Goal: Communication & Community: Participate in discussion

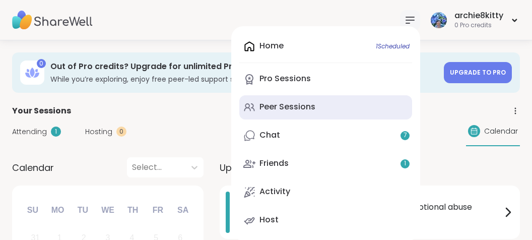
click at [295, 113] on link "Peer Sessions" at bounding box center [325, 107] width 173 height 24
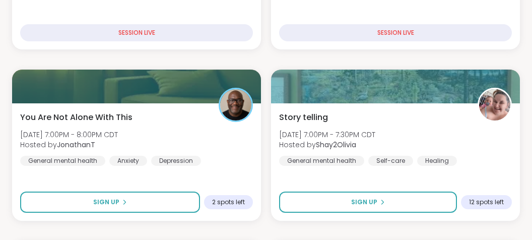
scroll to position [638, 0]
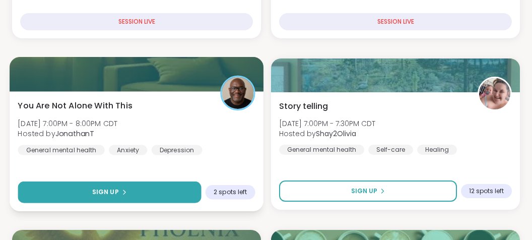
click at [102, 184] on button "Sign Up" at bounding box center [109, 192] width 183 height 22
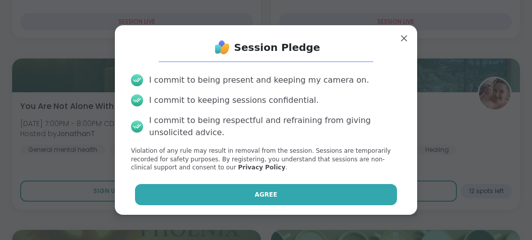
click at [196, 187] on button "Agree" at bounding box center [266, 194] width 263 height 21
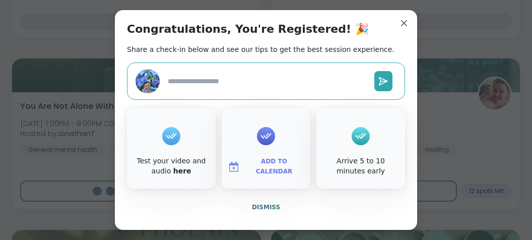
type textarea "*"
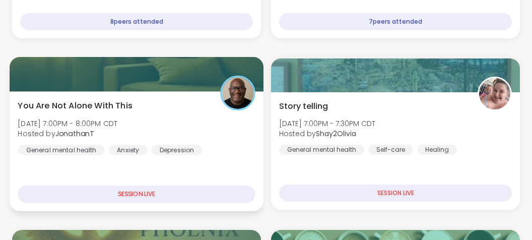
click at [199, 189] on div "SESSION LIVE" at bounding box center [136, 194] width 237 height 18
click at [203, 166] on div "You Are Not Alone With This [DATE] 7:00PM - 8:00PM CDT Hosted by JonathanT Gene…" at bounding box center [137, 151] width 254 height 120
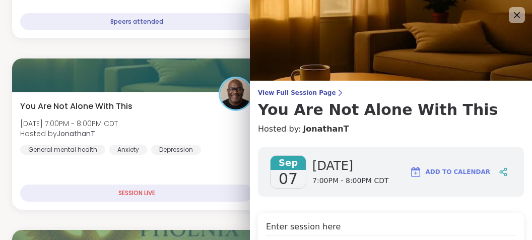
click at [310, 231] on h4 "Enter session here" at bounding box center [391, 228] width 250 height 15
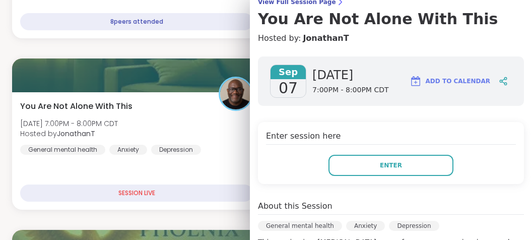
scroll to position [95, 0]
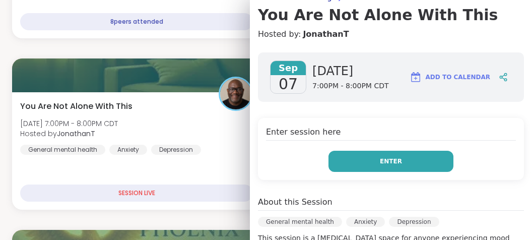
click at [374, 152] on button "Enter" at bounding box center [391, 161] width 125 height 21
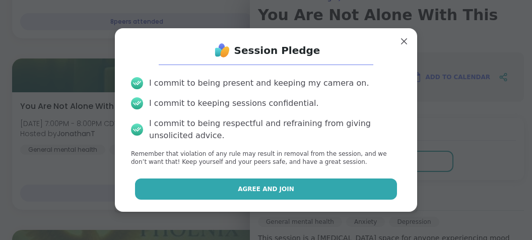
click at [336, 189] on button "Agree and Join" at bounding box center [266, 188] width 263 height 21
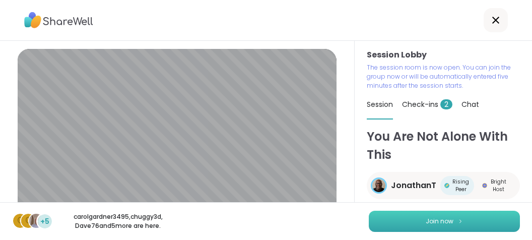
click at [414, 213] on button "Join now" at bounding box center [444, 221] width 151 height 21
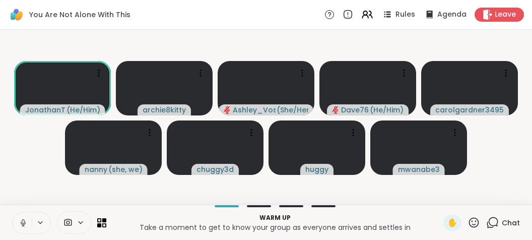
click at [22, 223] on icon at bounding box center [23, 222] width 9 height 9
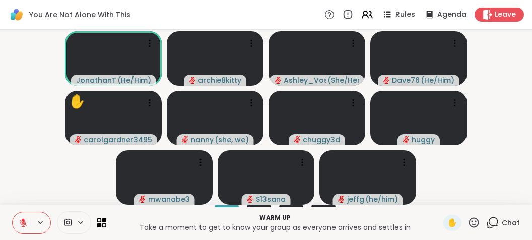
click at [492, 223] on icon at bounding box center [492, 222] width 13 height 13
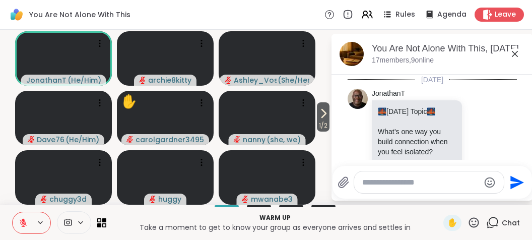
scroll to position [542, 0]
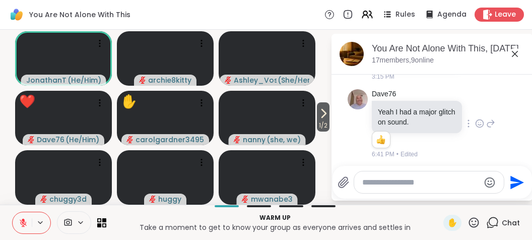
click at [504, 136] on div "Dave76 Yeah I had a major glitch on sound. 1 1 6:41 PM • Edited" at bounding box center [432, 124] width 169 height 78
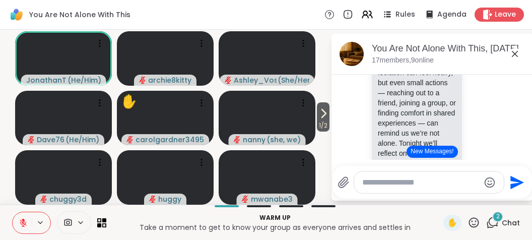
scroll to position [131, 0]
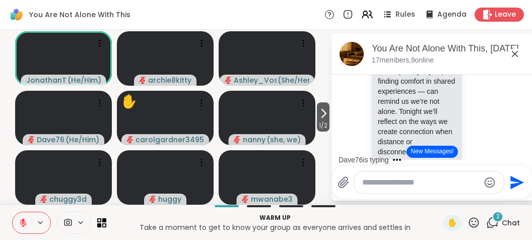
click at [515, 51] on icon at bounding box center [515, 54] width 12 height 12
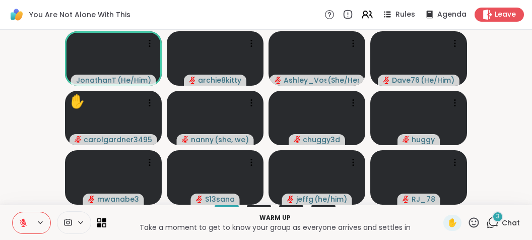
click at [498, 215] on span "3" at bounding box center [498, 216] width 4 height 9
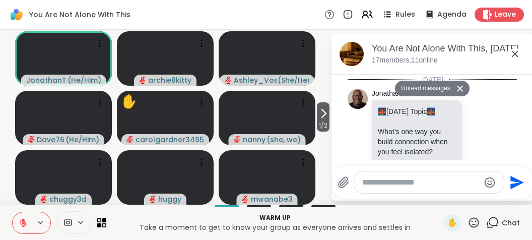
scroll to position [756, 0]
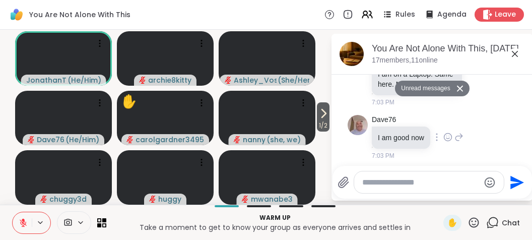
click at [478, 150] on div "Dave76 I am good now 7:03 PM" at bounding box center [432, 138] width 169 height 54
click at [515, 50] on icon at bounding box center [515, 54] width 12 height 12
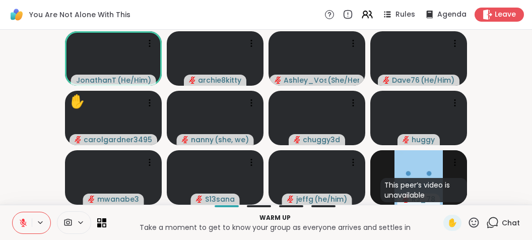
click at [515, 50] on video-player-container "JonathanT ( He/Him ) archie8kitty [PERSON_NAME] ( She/Her ) Dave76 ( He/Him ) ✋…" at bounding box center [266, 117] width 520 height 167
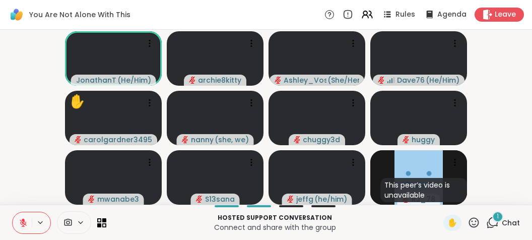
click at [497, 216] on div "1" at bounding box center [497, 216] width 11 height 11
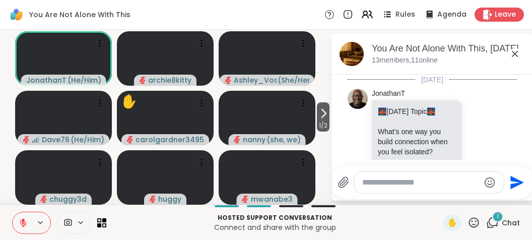
scroll to position [809, 0]
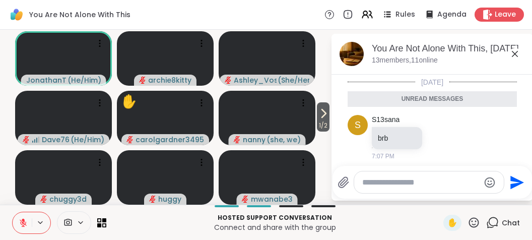
click at [497, 216] on div "Chat" at bounding box center [503, 223] width 34 height 16
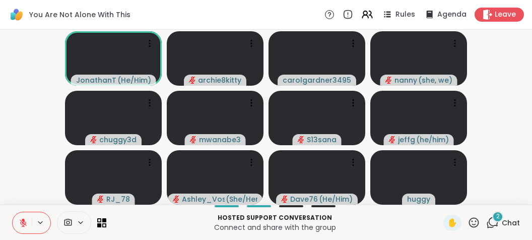
click at [503, 179] on video-player-container "JonathanT ( He/Him ) archie8kitty carolgardner3495 [PERSON_NAME] ( she, we ) ch…" at bounding box center [266, 117] width 520 height 167
click at [505, 170] on video-player-container "JonathanT ( He/Him ) archie8kitty carolgardner3495 [PERSON_NAME] ( she, we ) ch…" at bounding box center [266, 117] width 520 height 167
click at [497, 213] on span "2" at bounding box center [498, 216] width 4 height 9
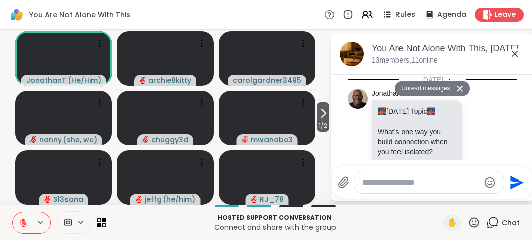
scroll to position [1120, 0]
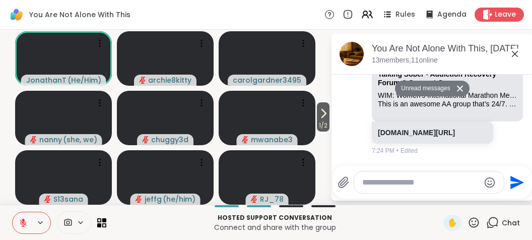
click at [461, 159] on div "JonathanT Talking Sober - Addiction Recovery Forum & Support Group WIM: Women's…" at bounding box center [432, 40] width 169 height 237
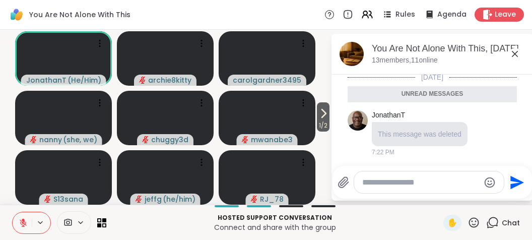
scroll to position [899, 0]
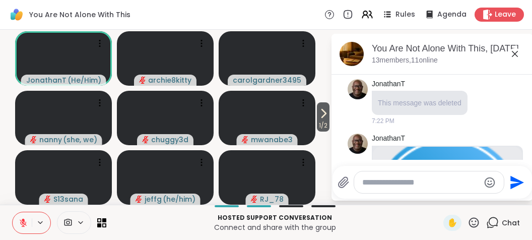
click at [508, 56] on div "You Are Not Alone With This, [DATE] members, 11 online" at bounding box center [448, 53] width 153 height 23
click at [514, 54] on icon at bounding box center [515, 54] width 12 height 12
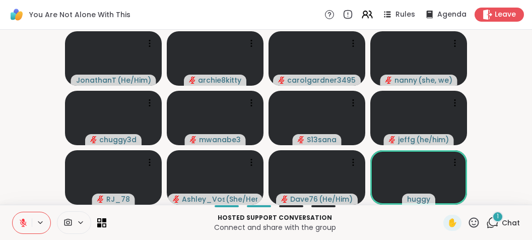
click at [498, 211] on div "Hosted support conversation Connect and share with the group ✋ 1 Chat" at bounding box center [266, 222] width 532 height 35
click at [499, 218] on span "2" at bounding box center [498, 216] width 4 height 9
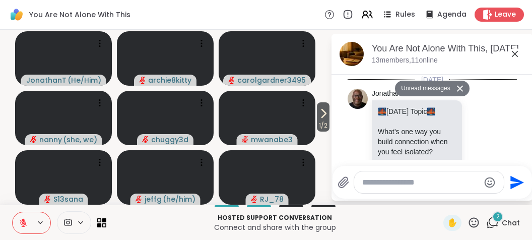
scroll to position [1422, 0]
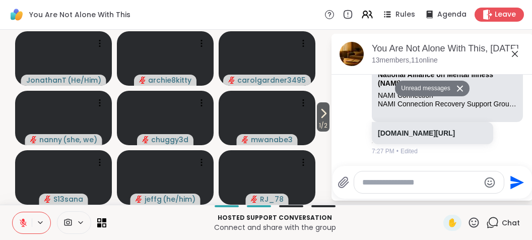
click at [514, 128] on div "c chuggy3d National Alliance on Mental Illness (NAMI) NAMI Connection NAMI Conn…" at bounding box center [432, 41] width 169 height 237
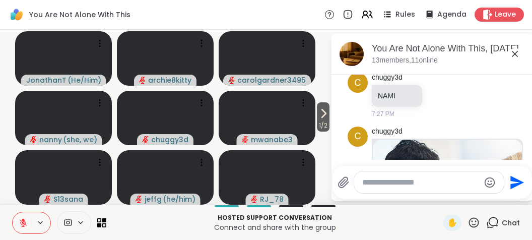
scroll to position [1200, 0]
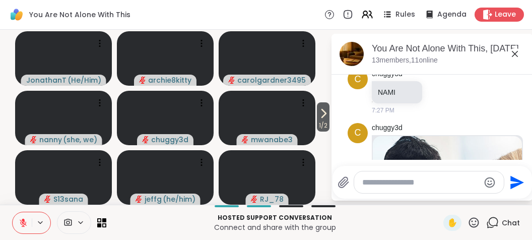
click at [513, 47] on div "You Are Not Alone With This, [DATE]" at bounding box center [448, 48] width 153 height 13
click at [517, 54] on icon at bounding box center [515, 54] width 12 height 12
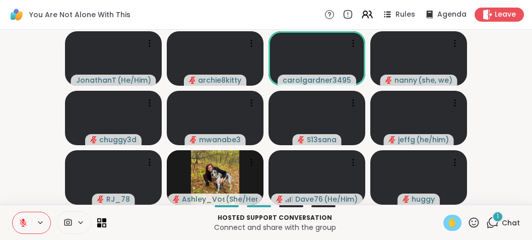
click at [451, 220] on span "✋" at bounding box center [453, 223] width 10 height 12
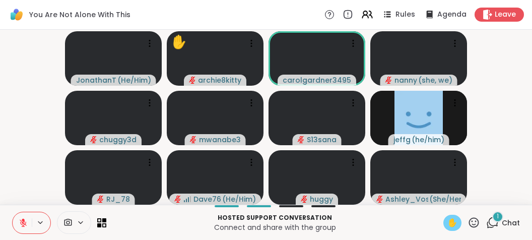
click at [493, 221] on icon at bounding box center [492, 222] width 13 height 13
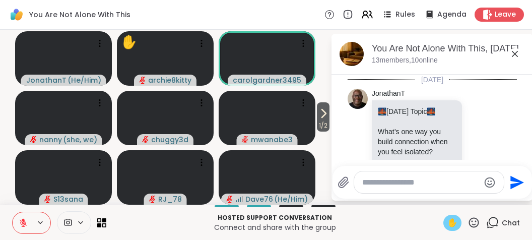
scroll to position [1495, 0]
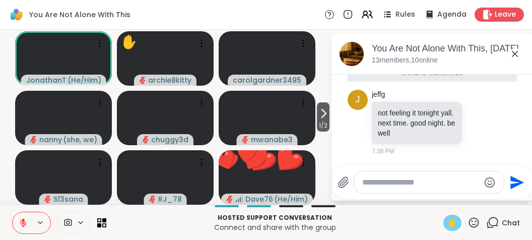
click at [514, 55] on icon at bounding box center [515, 54] width 12 height 12
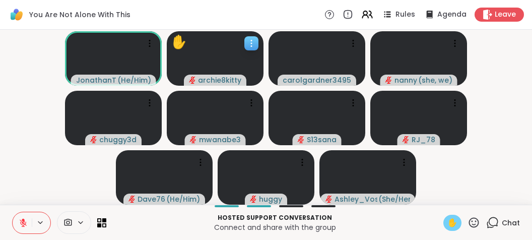
click at [178, 36] on div "✋" at bounding box center [179, 42] width 16 height 20
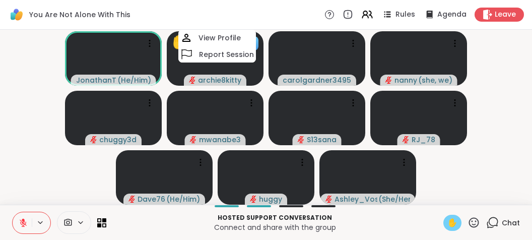
click at [175, 39] on div "✋" at bounding box center [179, 42] width 16 height 20
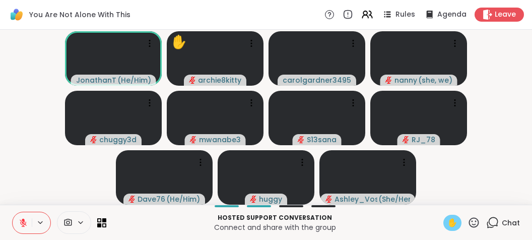
click at [23, 221] on icon at bounding box center [23, 220] width 3 height 4
click at [23, 221] on icon at bounding box center [23, 222] width 9 height 9
click at [178, 45] on div "✋" at bounding box center [179, 42] width 16 height 20
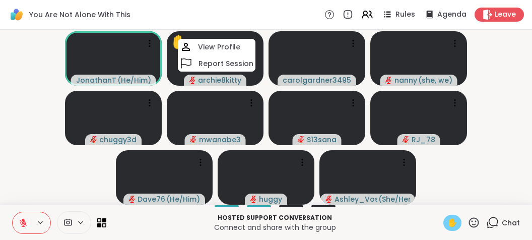
click at [455, 223] on span "✋" at bounding box center [453, 223] width 10 height 12
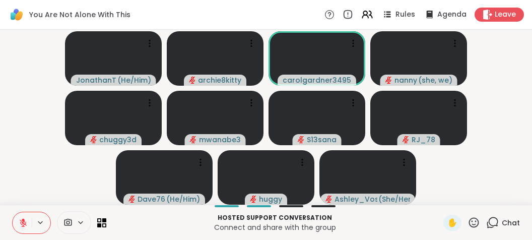
click at [490, 221] on icon at bounding box center [494, 221] width 10 height 9
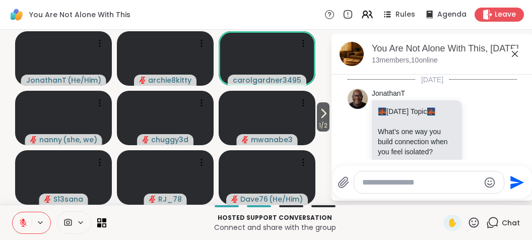
scroll to position [1461, 0]
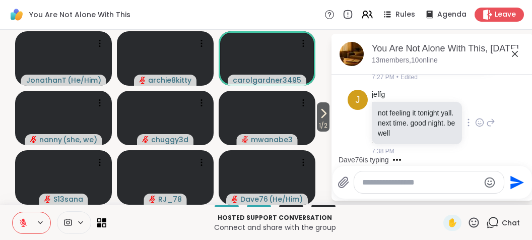
click at [500, 151] on div "j jeffg not feeling it tonight yall. next time. good night. be well 7:38 PM" at bounding box center [432, 123] width 169 height 74
click at [515, 55] on icon at bounding box center [515, 54] width 12 height 12
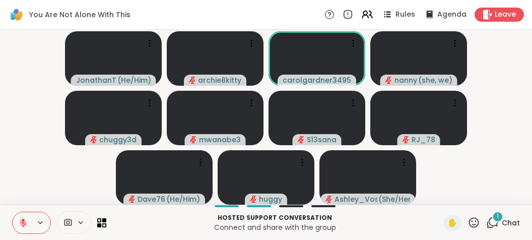
click at [500, 214] on div "1" at bounding box center [497, 216] width 11 height 11
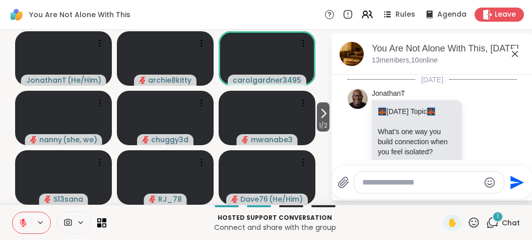
scroll to position [1559, 0]
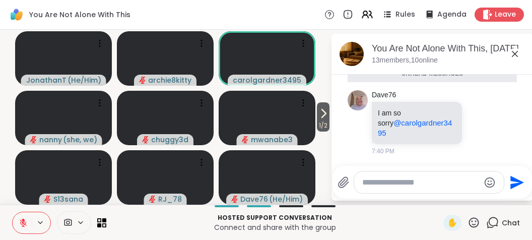
click at [516, 55] on icon at bounding box center [515, 54] width 12 height 12
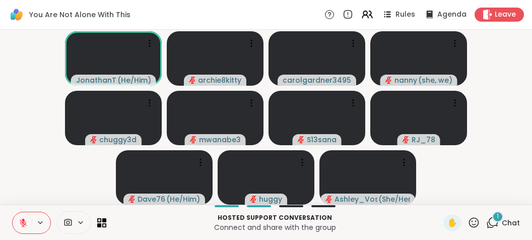
click at [495, 217] on div "1" at bounding box center [497, 216] width 11 height 11
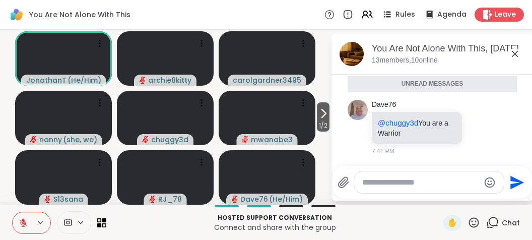
scroll to position [1636, 0]
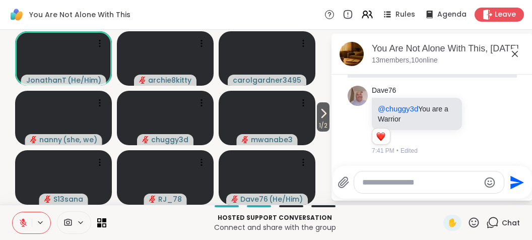
click at [514, 51] on icon at bounding box center [515, 54] width 12 height 12
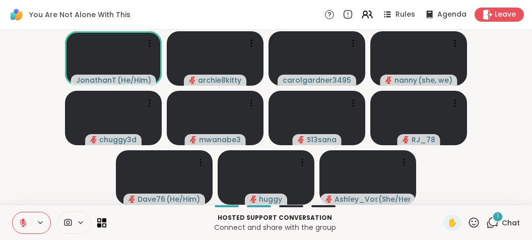
click at [497, 214] on div "1" at bounding box center [497, 216] width 11 height 11
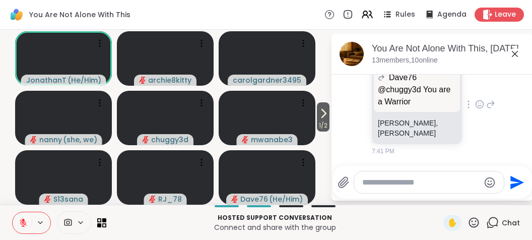
scroll to position [1750, 0]
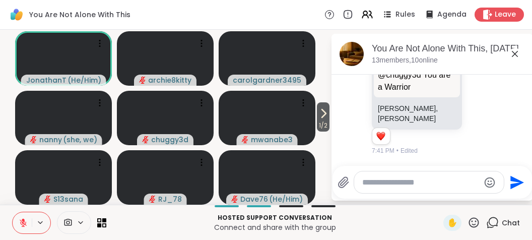
click at [514, 54] on icon at bounding box center [515, 54] width 12 height 12
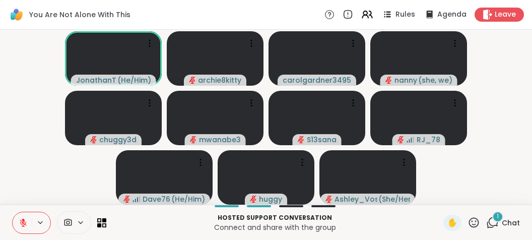
click at [494, 221] on icon at bounding box center [492, 222] width 13 height 13
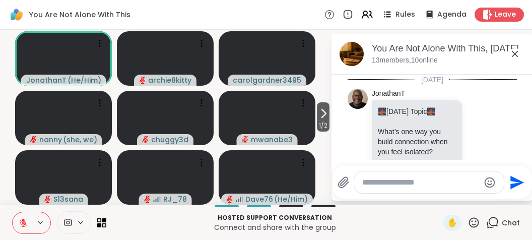
scroll to position [1838, 0]
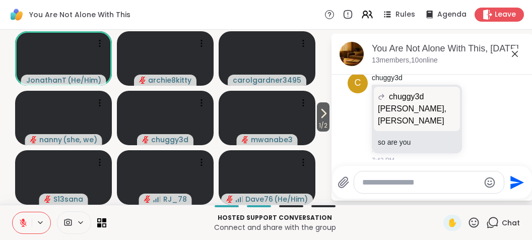
click at [513, 53] on icon at bounding box center [515, 54] width 12 height 12
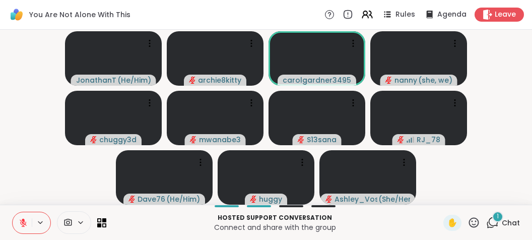
click at [497, 217] on div "1" at bounding box center [497, 216] width 11 height 11
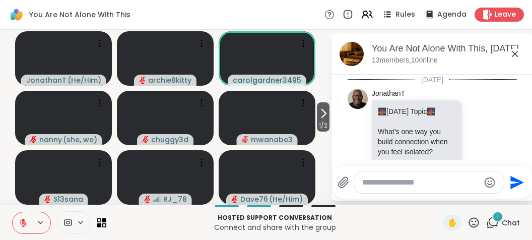
scroll to position [1940, 0]
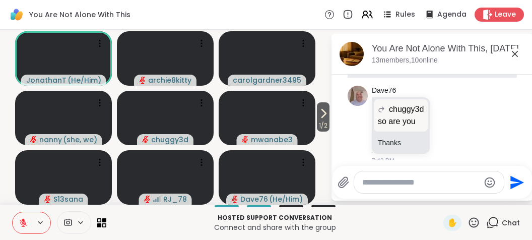
click at [514, 52] on icon at bounding box center [515, 54] width 12 height 12
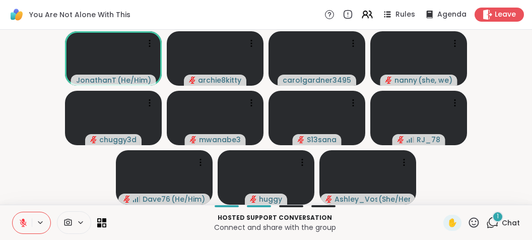
click at [15, 223] on button at bounding box center [22, 222] width 19 height 21
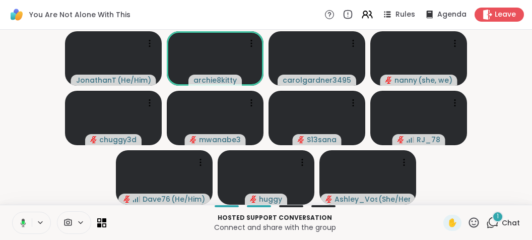
click at [15, 223] on button at bounding box center [21, 222] width 21 height 21
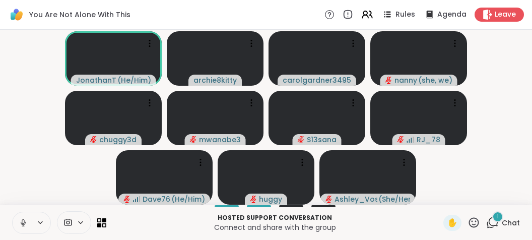
click at [15, 223] on button at bounding box center [22, 222] width 19 height 21
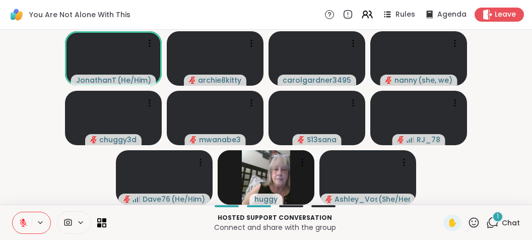
click at [496, 221] on div "1" at bounding box center [497, 216] width 11 height 11
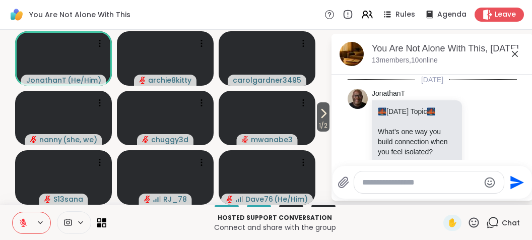
scroll to position [2013, 0]
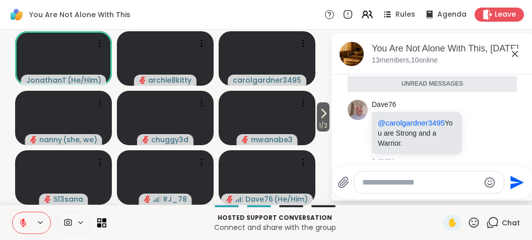
click at [18, 218] on button at bounding box center [22, 222] width 19 height 21
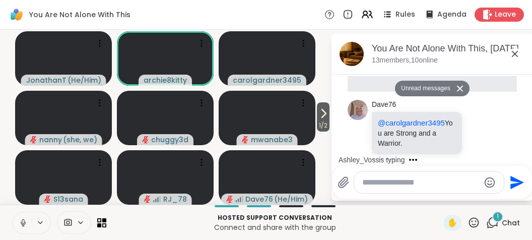
scroll to position [2123, 0]
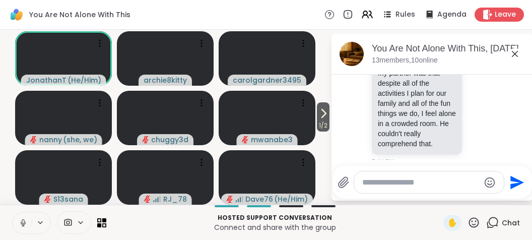
click at [510, 69] on div "You Are Not Alone With This, [DATE] members, 10 online" at bounding box center [433, 54] width 202 height 41
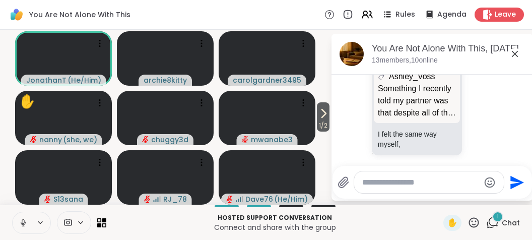
scroll to position [2329, 0]
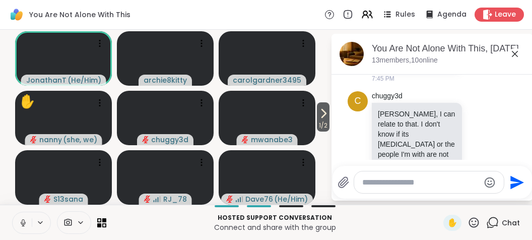
click at [22, 221] on icon at bounding box center [23, 222] width 9 height 9
click at [469, 147] on div "chuggy3d [PERSON_NAME], I can relate to that. I don't know if its [MEDICAL_DATA…" at bounding box center [433, 139] width 123 height 96
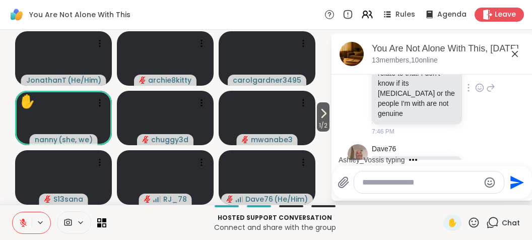
scroll to position [2382, 0]
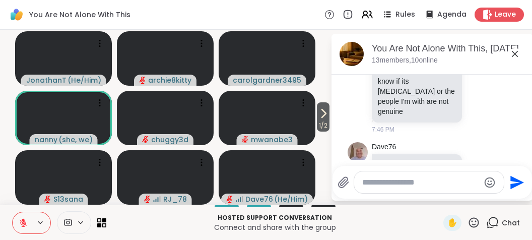
click at [19, 220] on icon at bounding box center [23, 222] width 9 height 9
click at [18, 220] on button at bounding box center [22, 222] width 19 height 21
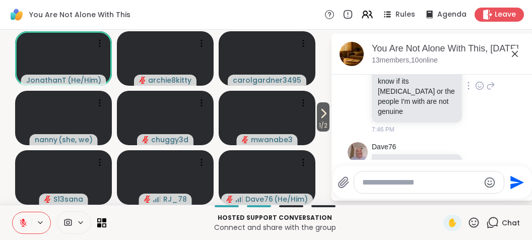
click at [502, 104] on div "c chuggy3d [PERSON_NAME], I can relate to that. I don't know if its [MEDICAL_DA…" at bounding box center [432, 86] width 169 height 104
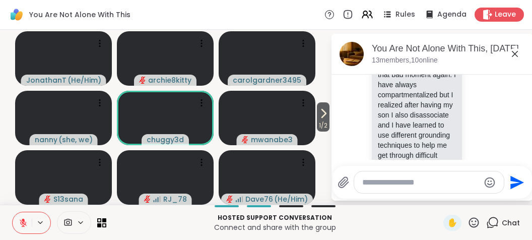
scroll to position [2706, 0]
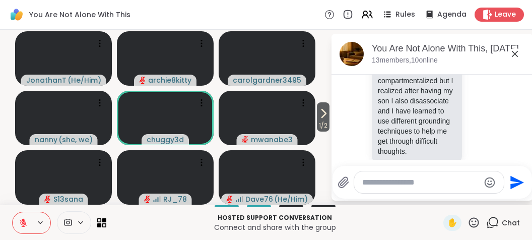
click at [21, 220] on icon at bounding box center [23, 222] width 9 height 9
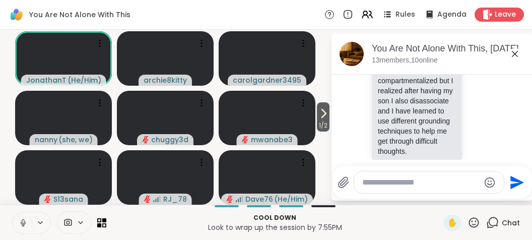
click at [20, 220] on icon at bounding box center [23, 222] width 9 height 9
click at [474, 125] on div "[PERSON_NAME] I have a tendency to disassociate and what you are talking about …" at bounding box center [433, 42] width 123 height 292
click at [425, 182] on textarea "Type your message" at bounding box center [420, 182] width 117 height 10
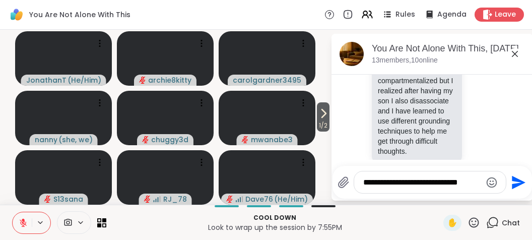
scroll to position [2759, 0]
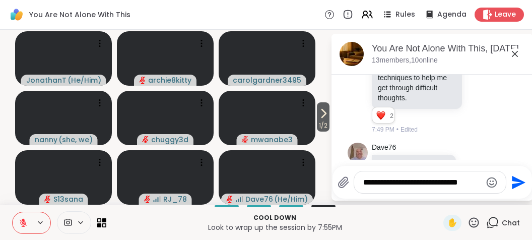
type textarea "**********"
click at [22, 218] on icon at bounding box center [23, 222] width 9 height 9
click at [516, 53] on icon at bounding box center [515, 54] width 6 height 6
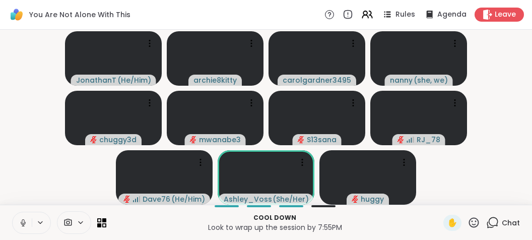
click at [22, 221] on icon at bounding box center [23, 221] width 3 height 5
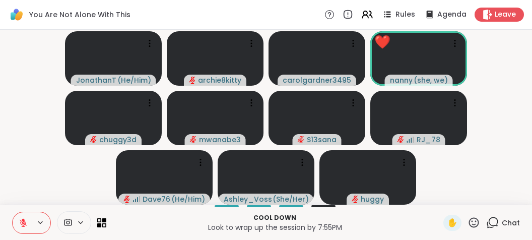
click at [22, 221] on icon at bounding box center [23, 222] width 9 height 9
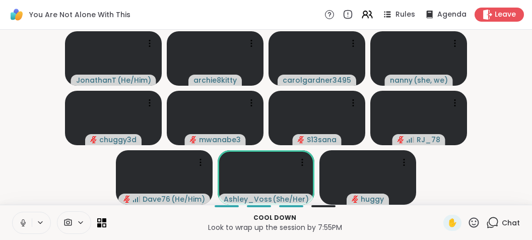
click at [20, 220] on icon at bounding box center [23, 222] width 9 height 9
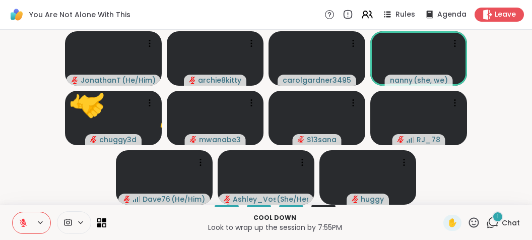
click at [16, 223] on button at bounding box center [22, 222] width 19 height 21
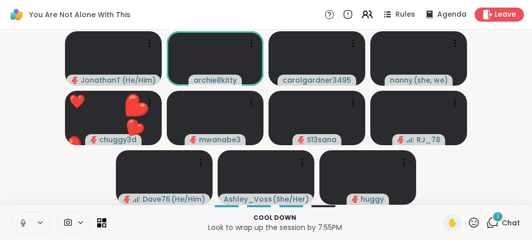
click at [16, 223] on button at bounding box center [22, 222] width 19 height 21
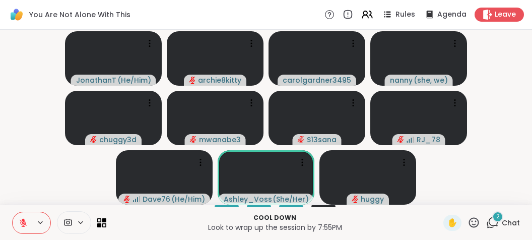
click at [20, 222] on icon at bounding box center [23, 222] width 7 height 7
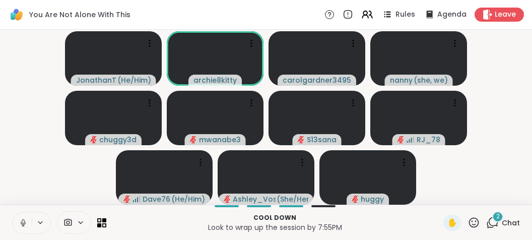
click at [20, 222] on icon at bounding box center [23, 222] width 9 height 9
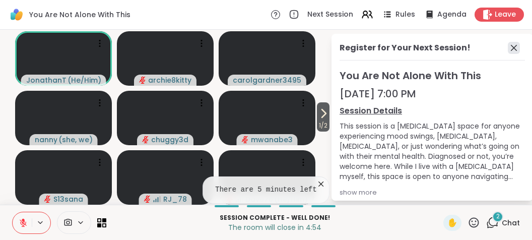
click at [511, 49] on icon at bounding box center [514, 48] width 12 height 12
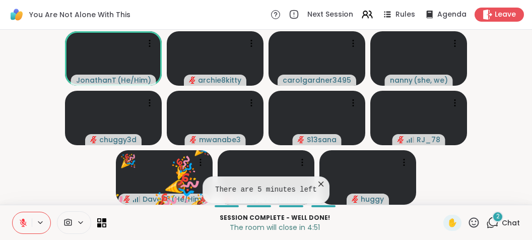
click at [317, 182] on icon at bounding box center [321, 184] width 10 height 10
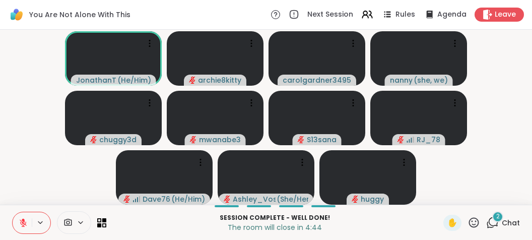
click at [496, 218] on div "2" at bounding box center [497, 216] width 11 height 11
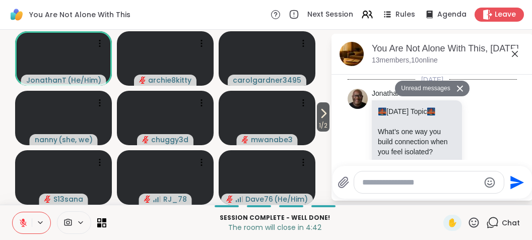
scroll to position [3382, 0]
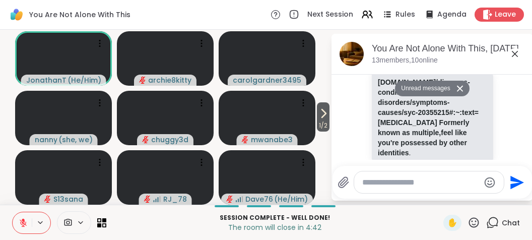
click at [488, 180] on div "7:54 PM • Edited" at bounding box center [433, 184] width 123 height 9
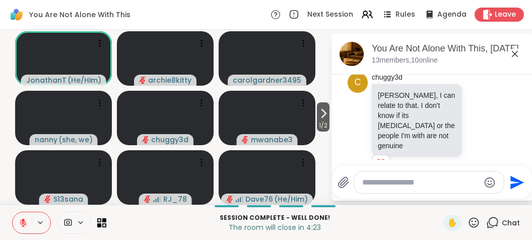
scroll to position [2340, 0]
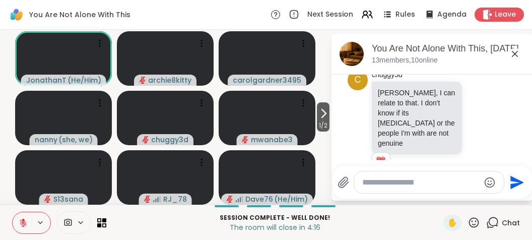
click at [418, 189] on div at bounding box center [429, 182] width 150 height 22
click at [420, 181] on textarea "Type your message" at bounding box center [420, 182] width 117 height 10
click at [490, 118] on icon at bounding box center [490, 124] width 9 height 12
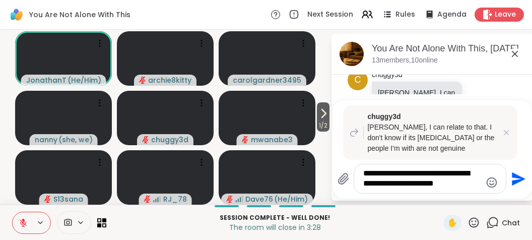
type textarea "**********"
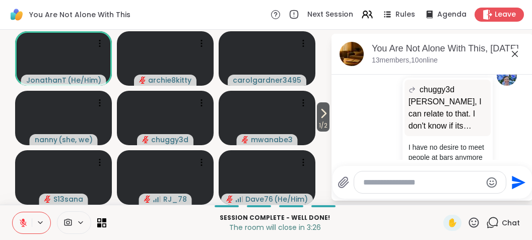
scroll to position [3490, 0]
click at [514, 57] on icon at bounding box center [515, 54] width 12 height 12
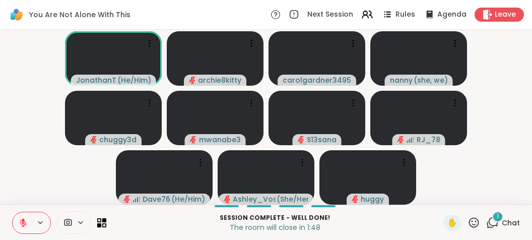
click at [498, 214] on span "1" at bounding box center [498, 216] width 2 height 9
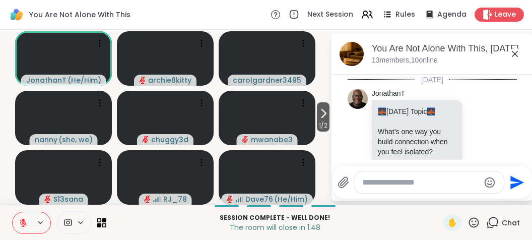
scroll to position [3646, 0]
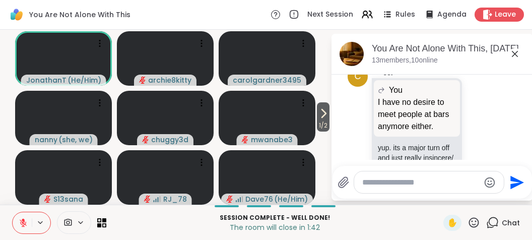
click at [422, 182] on textarea "Type your message" at bounding box center [420, 182] width 117 height 10
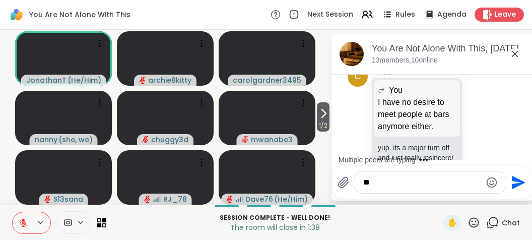
type textarea "*"
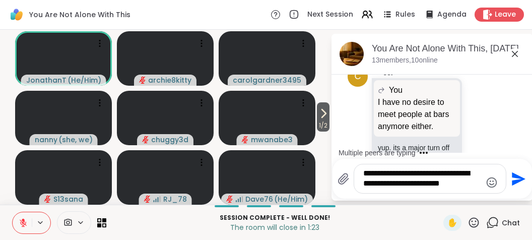
type textarea "**********"
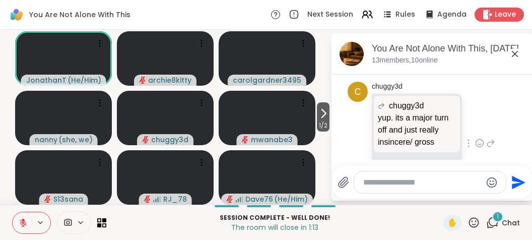
scroll to position [3842, 0]
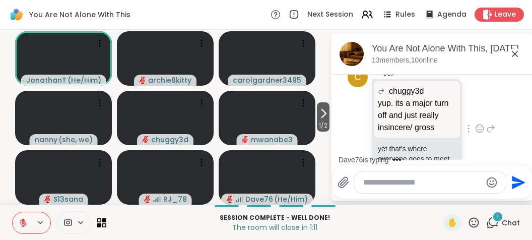
click at [476, 132] on div "chuggy3d chuggy3d yup. its a major turn off and just really insincere/ gross yu…" at bounding box center [433, 129] width 123 height 124
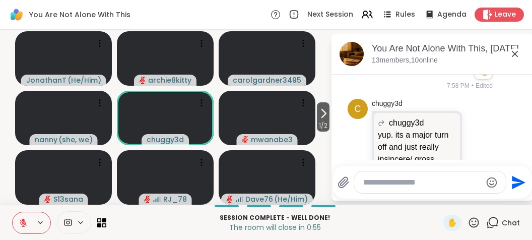
scroll to position [3926, 0]
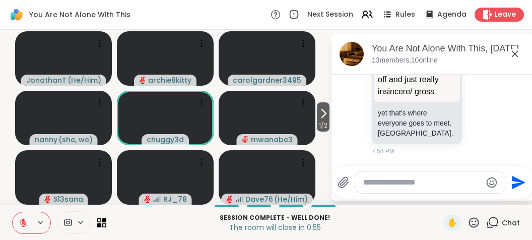
click at [512, 40] on div "You Are Not Alone With This, [DATE] members, 10 online" at bounding box center [433, 54] width 202 height 41
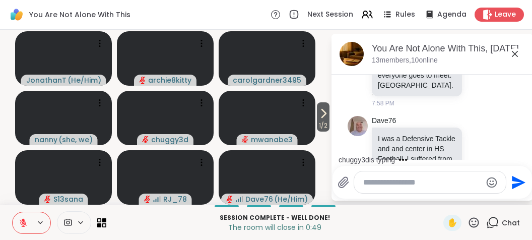
drag, startPoint x: 516, startPoint y: 51, endPoint x: 516, endPoint y: 59, distance: 7.6
click at [516, 59] on icon at bounding box center [515, 54] width 12 height 12
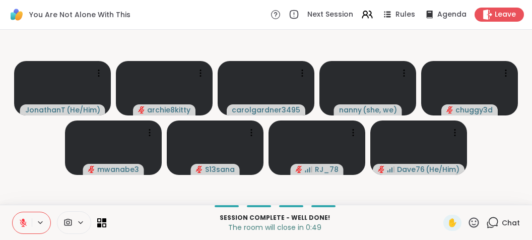
click at [516, 59] on video-player-container "JonathanT ( He/Him ) archie8kitty carolgardner3495 [PERSON_NAME] ( she, we ) ch…" at bounding box center [266, 117] width 520 height 167
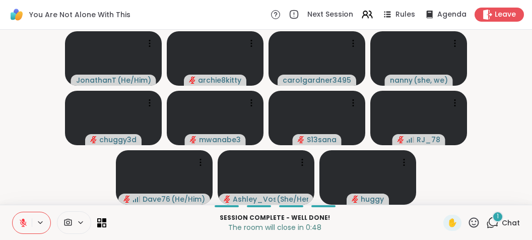
click at [516, 59] on video-player-container "JonathanT ( He/Him ) archie8kitty carolgardner3495 [PERSON_NAME] ( she, we ) ch…" at bounding box center [266, 117] width 520 height 167
click at [500, 210] on div "Session Complete - well done! The room will close in 0:36 ✋ 2 Chat" at bounding box center [266, 222] width 532 height 35
click at [496, 219] on div "2" at bounding box center [497, 216] width 11 height 11
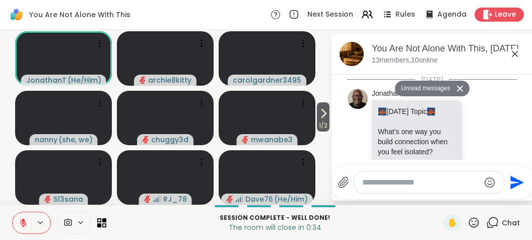
scroll to position [4115, 0]
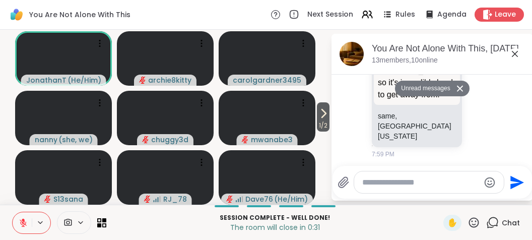
click at [502, 163] on div "Dave76 Still do 7:59 PM" at bounding box center [432, 190] width 169 height 54
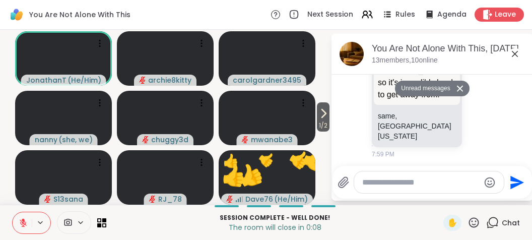
click at [502, 163] on div "Dave76 Still do 7:59 PM" at bounding box center [432, 190] width 169 height 54
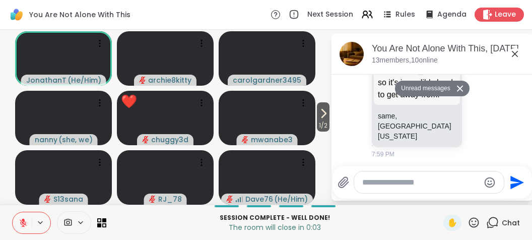
click at [514, 56] on icon at bounding box center [515, 54] width 6 height 6
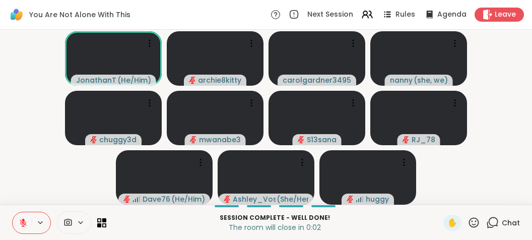
drag, startPoint x: 519, startPoint y: 50, endPoint x: 392, endPoint y: -43, distance: 157.2
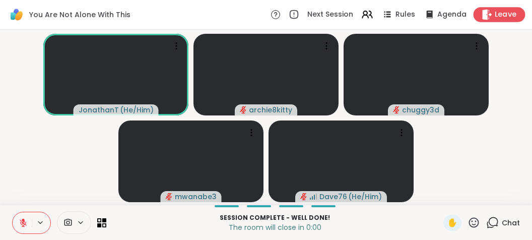
click at [506, 13] on span "Leave" at bounding box center [506, 15] width 22 height 11
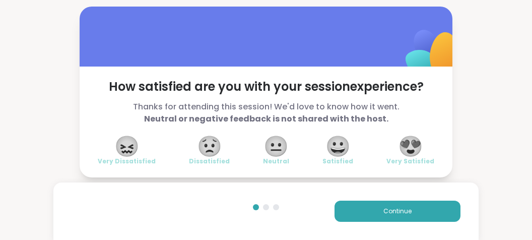
click at [415, 140] on span "😍" at bounding box center [410, 146] width 25 height 18
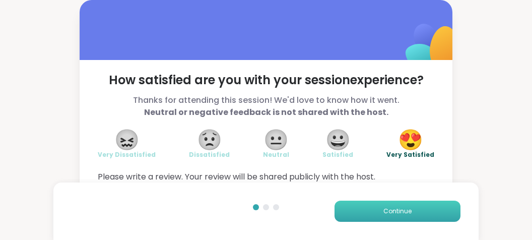
click at [397, 206] on button "Continue" at bounding box center [398, 211] width 126 height 21
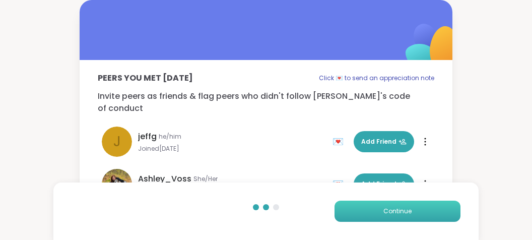
click at [398, 206] on button "Continue" at bounding box center [398, 211] width 126 height 21
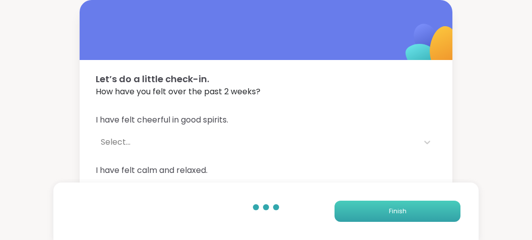
click at [401, 210] on span "Finish" at bounding box center [398, 211] width 18 height 9
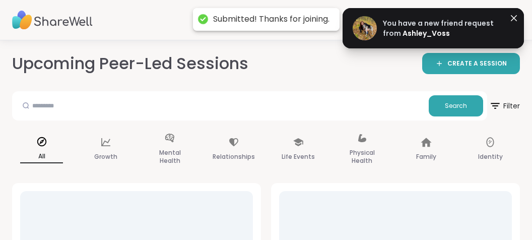
click at [429, 35] on span "Ashley_Voss" at bounding box center [426, 33] width 47 height 10
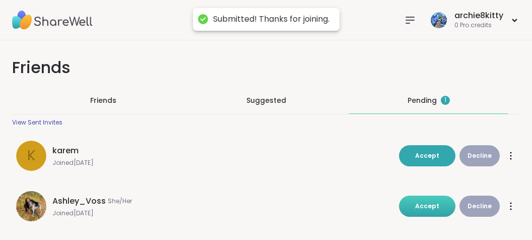
click at [434, 200] on button "Accept" at bounding box center [427, 206] width 56 height 21
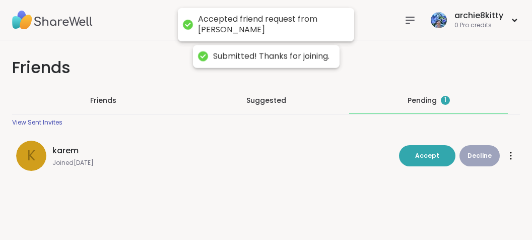
click at [115, 96] on div "Friends" at bounding box center [103, 100] width 159 height 26
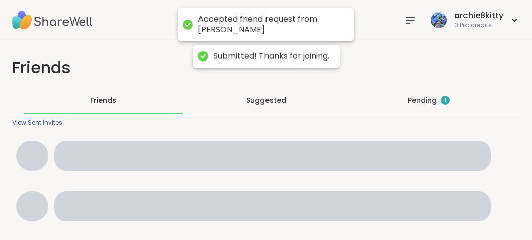
drag, startPoint x: 115, startPoint y: 96, endPoint x: 116, endPoint y: 102, distance: 6.1
click at [116, 102] on span "Friends" at bounding box center [103, 100] width 26 height 10
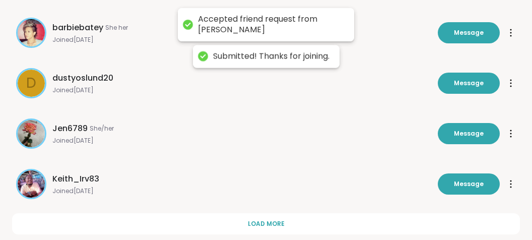
scroll to position [447, 0]
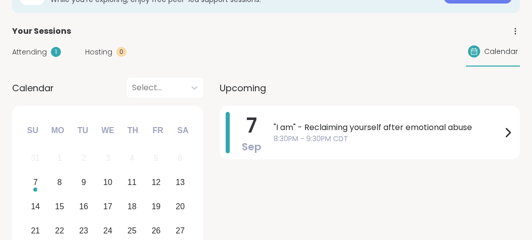
scroll to position [106, 0]
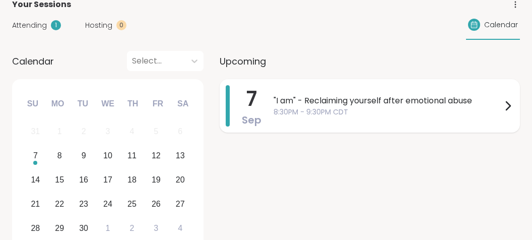
click at [369, 94] on div ""I am" - Reclaiming yourself after emotional abuse 8:30PM - 9:30PM CDT" at bounding box center [394, 105] width 240 height 41
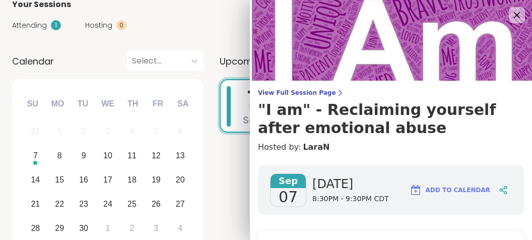
click at [421, 153] on h4 "Hosted by: LaraN" at bounding box center [391, 147] width 266 height 12
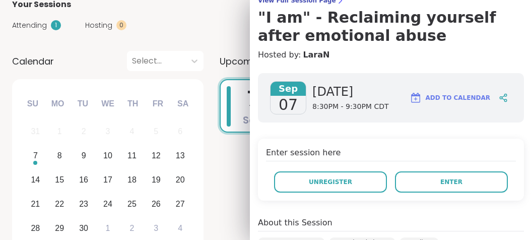
scroll to position [95, 0]
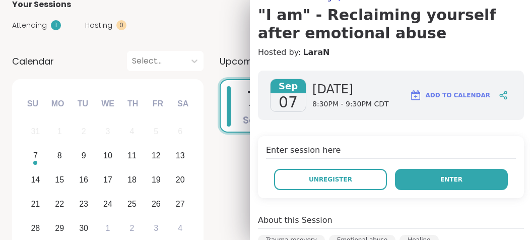
click at [439, 174] on button "Enter" at bounding box center [451, 179] width 113 height 21
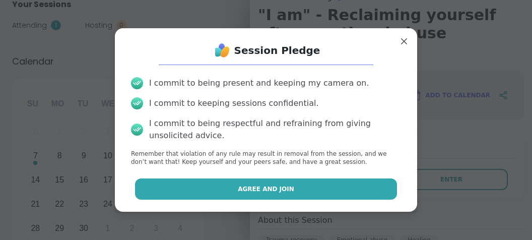
click at [328, 195] on button "Agree and Join" at bounding box center [266, 188] width 263 height 21
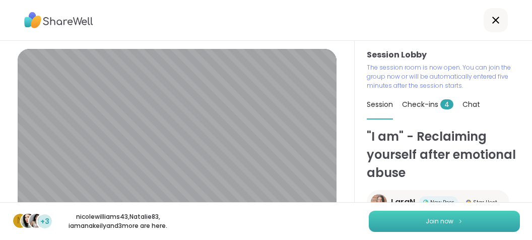
click at [384, 221] on button "Join now" at bounding box center [444, 221] width 151 height 21
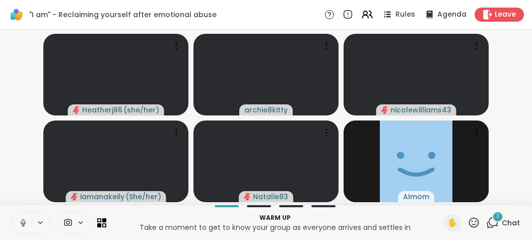
click at [24, 221] on icon at bounding box center [23, 221] width 3 height 5
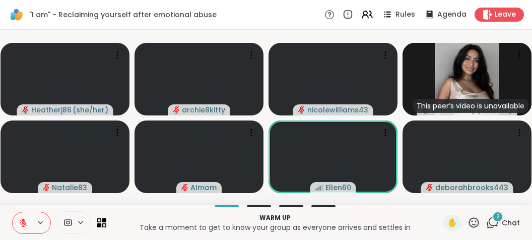
click at [469, 211] on div "Warm up Take a moment to get to know your group as everyone arrives and settles…" at bounding box center [266, 222] width 532 height 35
click at [500, 217] on span "2" at bounding box center [498, 216] width 4 height 9
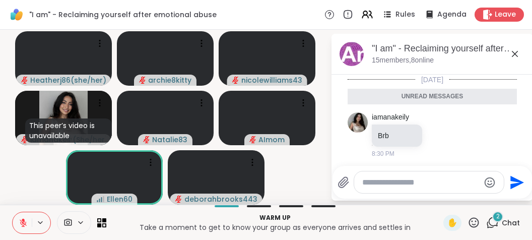
scroll to position [64, 0]
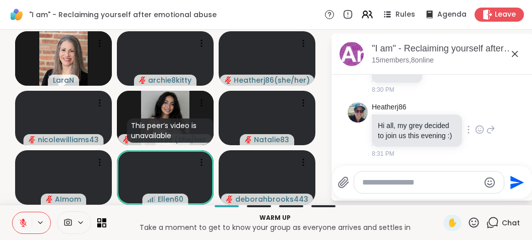
click at [498, 144] on div "Heatherj86 Hi all, my grey decided to join us this evening :) 8:31 PM" at bounding box center [432, 130] width 169 height 64
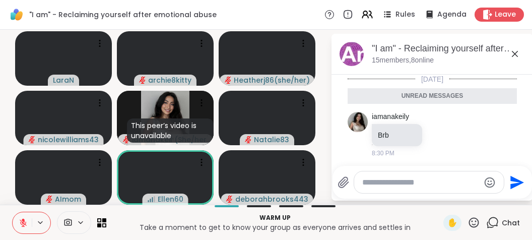
scroll to position [0, 0]
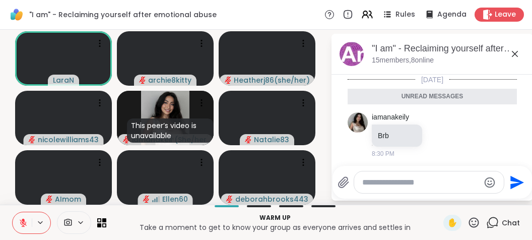
drag, startPoint x: 498, startPoint y: 144, endPoint x: 523, endPoint y: 137, distance: 25.7
click at [523, 137] on li "iamanakeily Brb 8:30 PM" at bounding box center [432, 135] width 183 height 54
click at [515, 52] on icon at bounding box center [515, 54] width 12 height 12
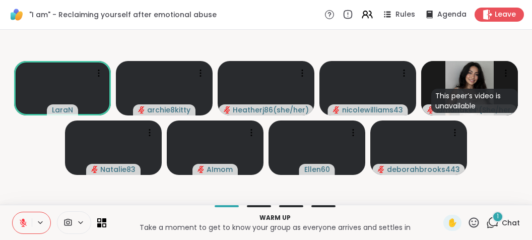
click at [21, 217] on button at bounding box center [22, 222] width 19 height 21
click at [20, 220] on icon at bounding box center [21, 222] width 9 height 9
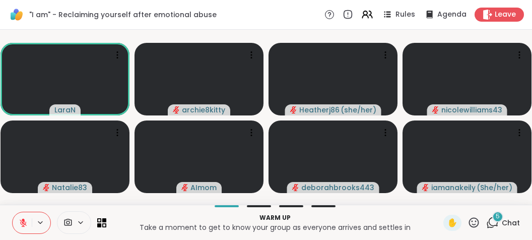
click at [496, 218] on div "5" at bounding box center [497, 216] width 11 height 11
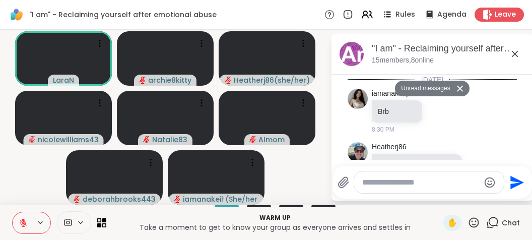
scroll to position [350, 0]
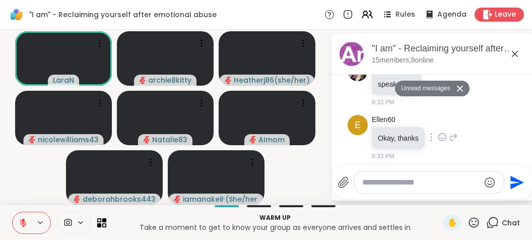
click at [485, 159] on div "E Ellen60 Okay, thanks 8:33 PM" at bounding box center [432, 138] width 169 height 54
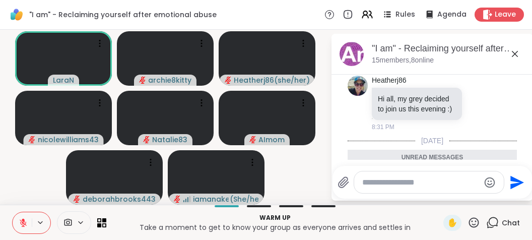
scroll to position [66, 0]
click at [512, 54] on icon at bounding box center [515, 54] width 12 height 12
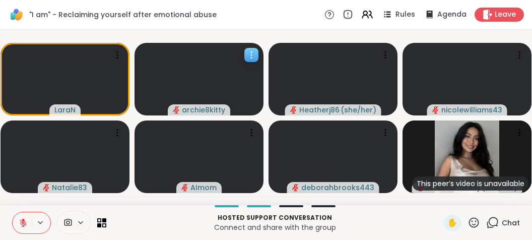
click at [152, 107] on div at bounding box center [199, 79] width 129 height 73
click at [249, 36] on video-player-container "LaraN archie8kitty Heatherj86 ( she/her ) nicolewilliams43 Natalie83 AImom debo…" at bounding box center [266, 117] width 520 height 167
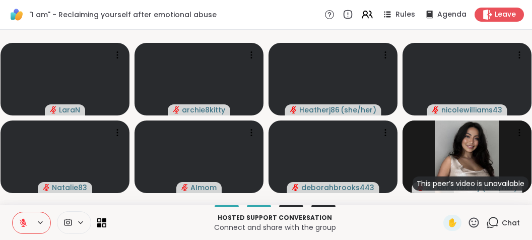
click at [22, 219] on icon at bounding box center [23, 222] width 9 height 9
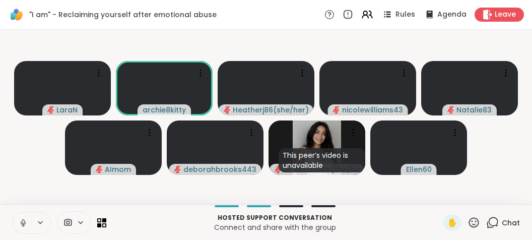
click at [21, 220] on icon at bounding box center [23, 222] width 9 height 9
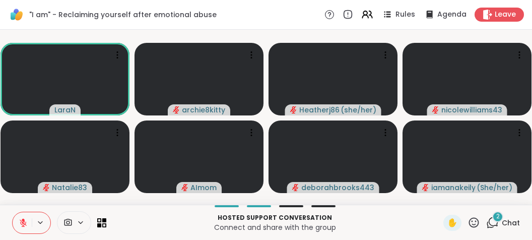
click at [490, 220] on icon at bounding box center [494, 221] width 10 height 9
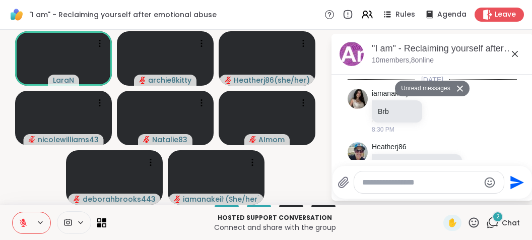
scroll to position [522, 0]
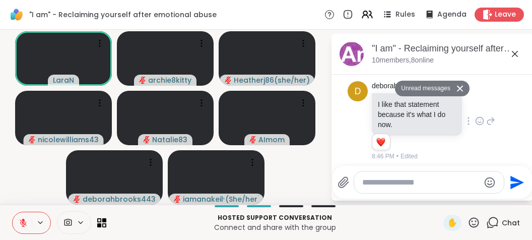
click at [472, 159] on div "d deborahbrooks443 I like that statement because it's what I do now. 1 1 8:46 P…" at bounding box center [432, 121] width 169 height 88
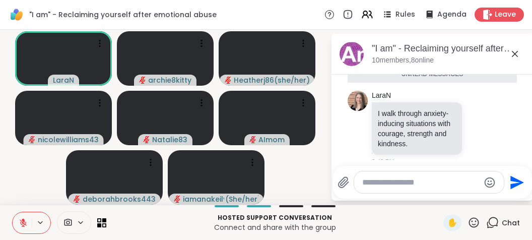
scroll to position [427, 0]
click at [515, 53] on icon at bounding box center [515, 54] width 6 height 6
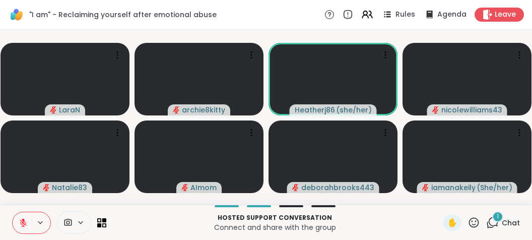
click at [498, 215] on span "1" at bounding box center [498, 216] width 2 height 9
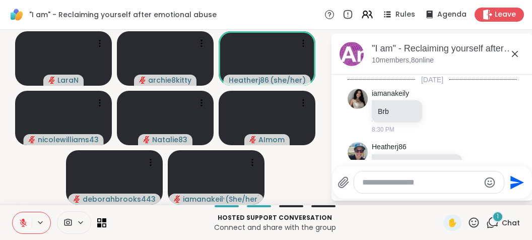
scroll to position [605, 0]
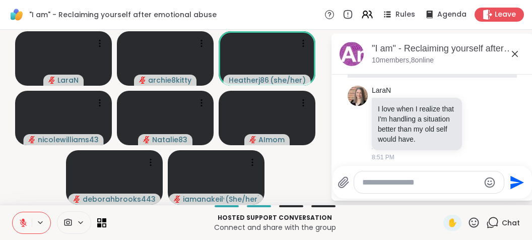
click at [514, 54] on icon at bounding box center [515, 54] width 12 height 12
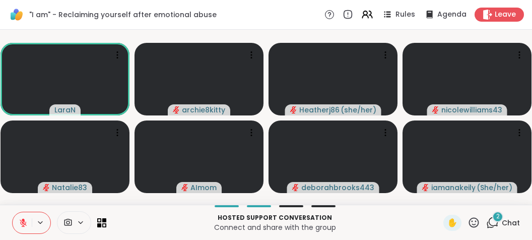
click at [497, 216] on span "2" at bounding box center [498, 216] width 4 height 9
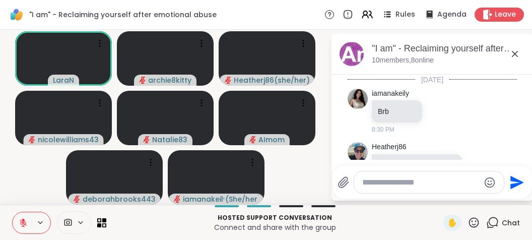
scroll to position [742, 0]
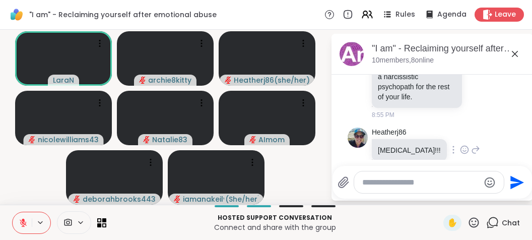
click at [470, 149] on div "Heatherj86 AMEN!!! 8:55 PM" at bounding box center [432, 150] width 169 height 54
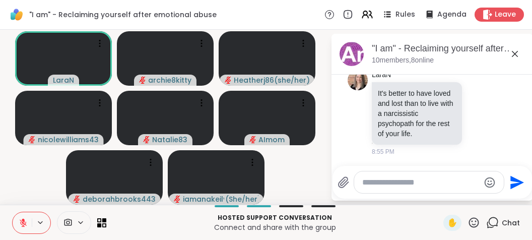
scroll to position [711, 0]
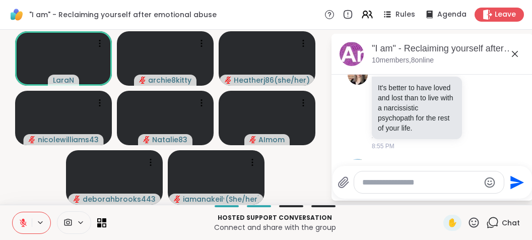
click at [515, 50] on icon at bounding box center [515, 54] width 12 height 12
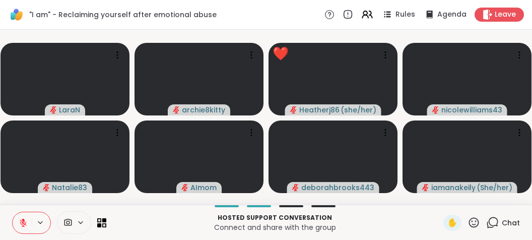
click at [26, 215] on button at bounding box center [22, 222] width 19 height 21
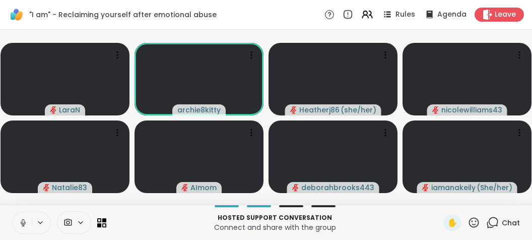
click at [20, 224] on icon at bounding box center [23, 222] width 9 height 9
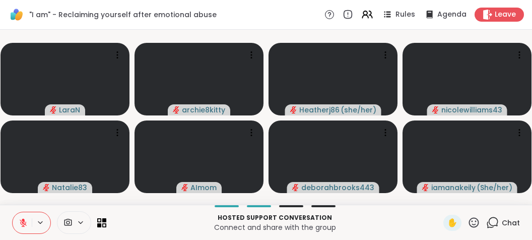
click at [21, 226] on icon at bounding box center [23, 222] width 9 height 9
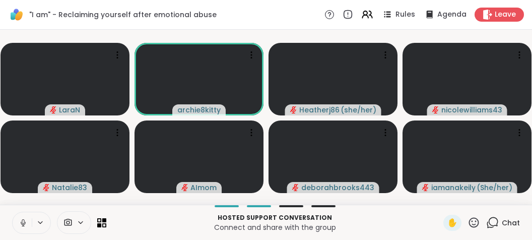
click at [21, 226] on icon at bounding box center [23, 222] width 9 height 9
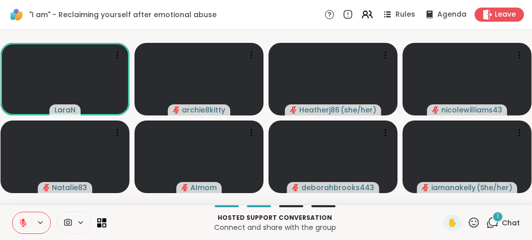
click at [21, 226] on icon at bounding box center [23, 222] width 9 height 9
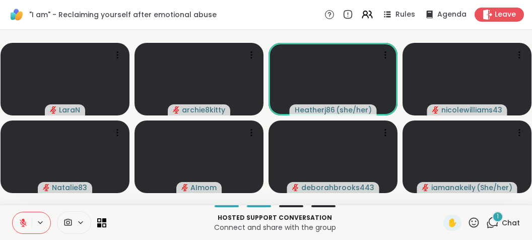
click at [20, 221] on icon at bounding box center [23, 222] width 9 height 9
click at [20, 224] on icon at bounding box center [23, 222] width 9 height 9
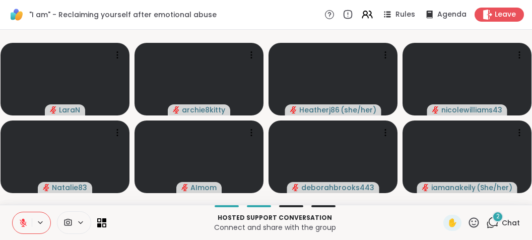
click at [24, 222] on icon at bounding box center [23, 220] width 3 height 4
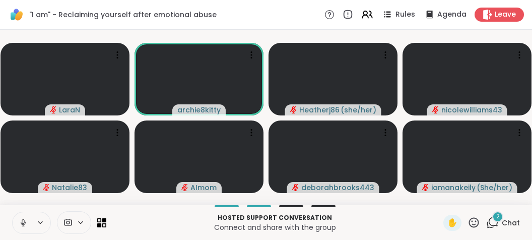
click at [24, 222] on icon at bounding box center [23, 221] width 3 height 5
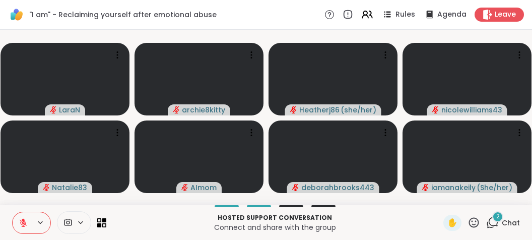
click at [24, 222] on icon at bounding box center [23, 220] width 3 height 4
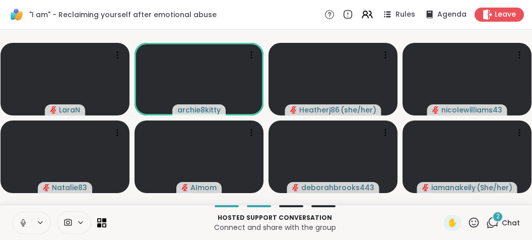
click at [24, 222] on icon at bounding box center [23, 221] width 3 height 5
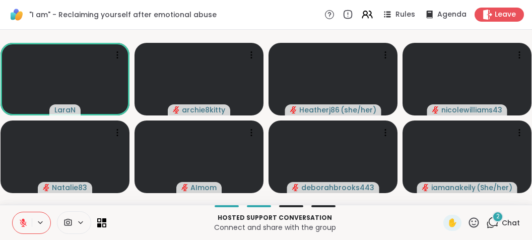
click at [24, 222] on icon at bounding box center [23, 220] width 3 height 4
click at [25, 222] on icon at bounding box center [23, 222] width 9 height 9
click at [26, 223] on icon at bounding box center [23, 222] width 7 height 7
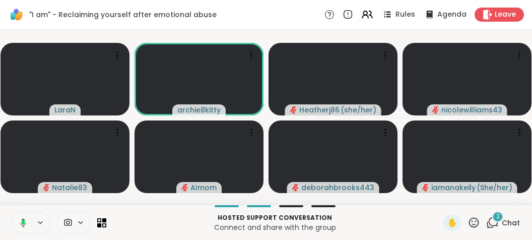
click at [25, 223] on icon at bounding box center [21, 222] width 9 height 9
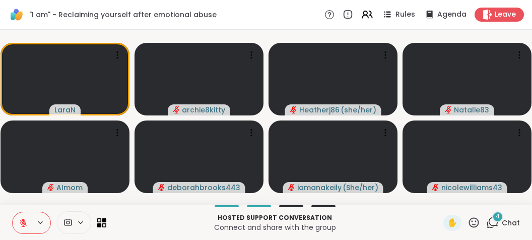
click at [20, 222] on icon at bounding box center [23, 222] width 9 height 9
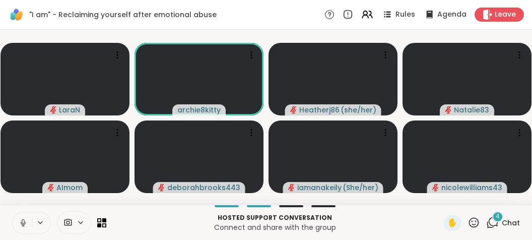
click at [20, 222] on icon at bounding box center [23, 222] width 9 height 9
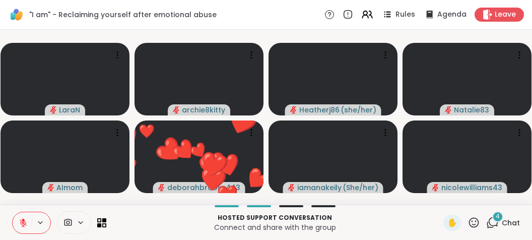
click at [500, 213] on span "4" at bounding box center [498, 216] width 4 height 9
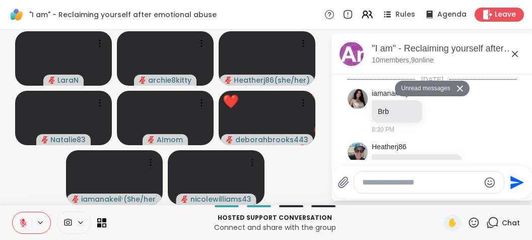
scroll to position [1195, 0]
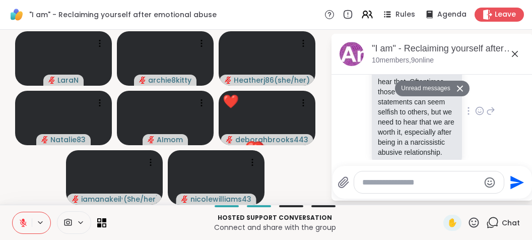
click at [487, 130] on div "Heatherj86 Sometimes we have to hear that. Oftentimes those kinds of statements…" at bounding box center [433, 111] width 123 height 126
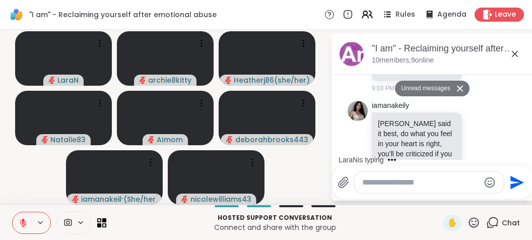
scroll to position [911, 0]
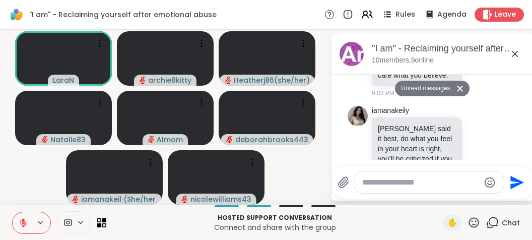
click at [514, 55] on icon at bounding box center [515, 54] width 6 height 6
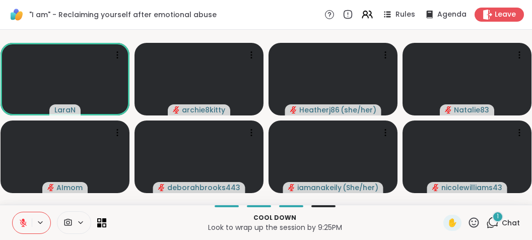
click at [24, 224] on icon at bounding box center [23, 222] width 7 height 7
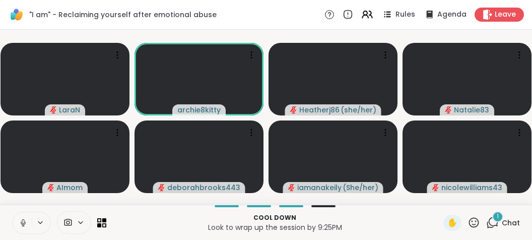
click at [24, 224] on icon at bounding box center [23, 222] width 5 height 3
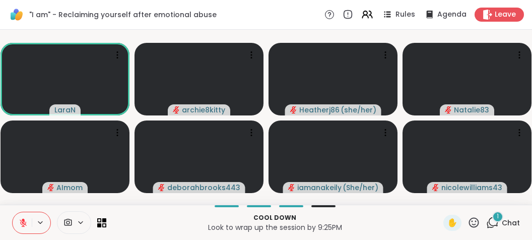
click at [24, 229] on button at bounding box center [22, 222] width 19 height 21
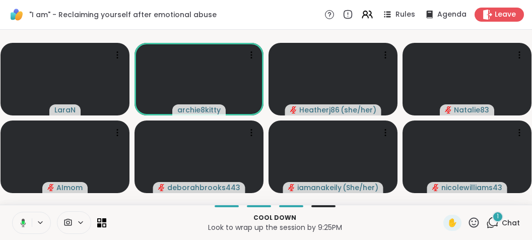
click at [24, 229] on button at bounding box center [21, 222] width 21 height 21
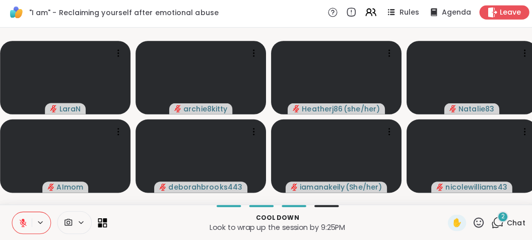
click at [15, 221] on button at bounding box center [22, 222] width 19 height 21
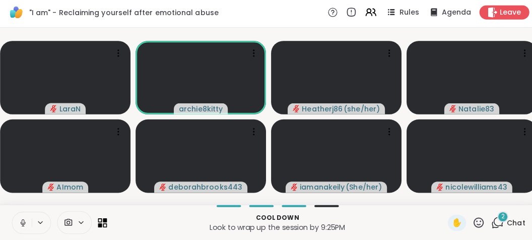
click at [15, 221] on button at bounding box center [22, 222] width 19 height 21
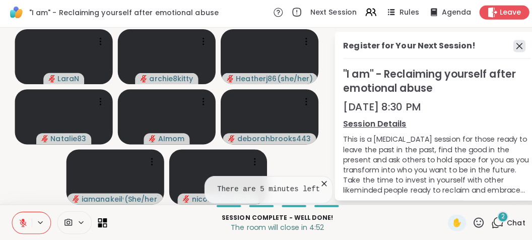
click at [510, 50] on icon at bounding box center [514, 48] width 12 height 12
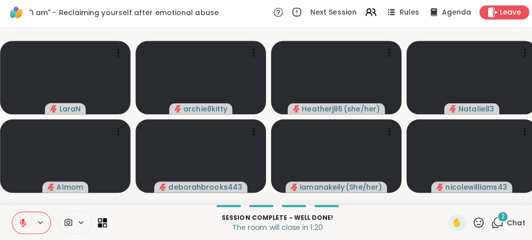
click at [498, 216] on span "2" at bounding box center [498, 216] width 4 height 9
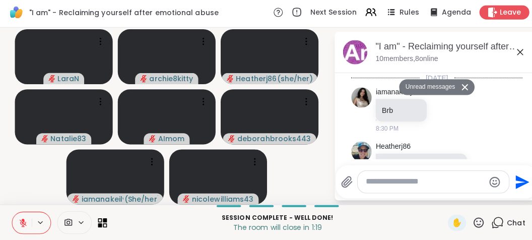
scroll to position [1407, 0]
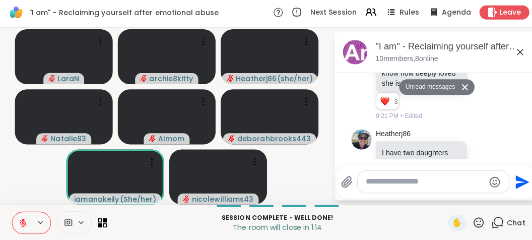
click at [515, 55] on icon at bounding box center [515, 54] width 12 height 12
